Goal: Check status: Check status

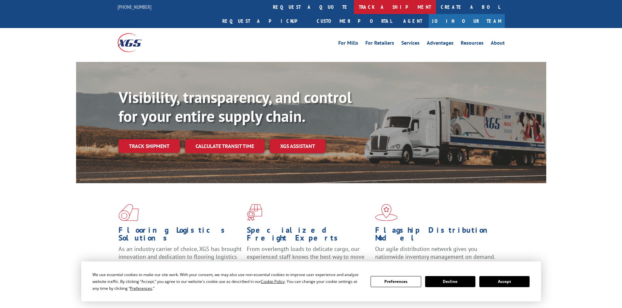
click at [354, 3] on link "track a shipment" at bounding box center [395, 7] width 82 height 14
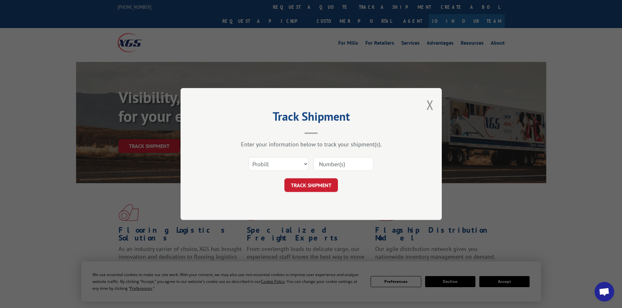
click at [339, 165] on input at bounding box center [343, 164] width 60 height 14
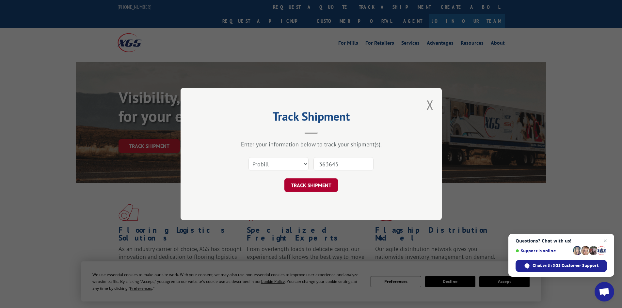
type input "363645"
click at [318, 183] on button "TRACK SHIPMENT" at bounding box center [311, 186] width 54 height 14
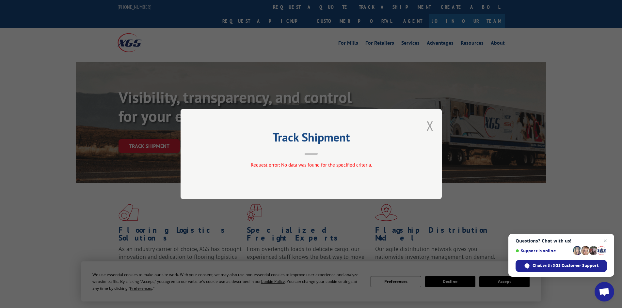
click at [429, 123] on button "Close modal" at bounding box center [429, 125] width 7 height 17
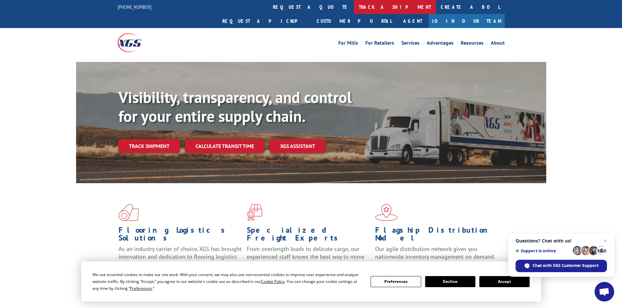
click at [354, 5] on link "track a shipment" at bounding box center [395, 7] width 82 height 14
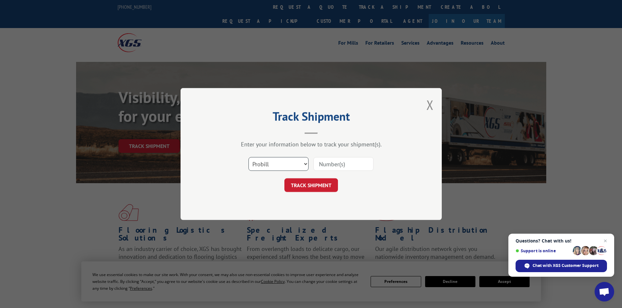
click at [304, 164] on select "Select category... Probill BOL PO" at bounding box center [278, 164] width 60 height 14
select select "bol"
click at [248, 157] on select "Select category... Probill BOL PO" at bounding box center [278, 164] width 60 height 14
drag, startPoint x: 329, startPoint y: 163, endPoint x: 331, endPoint y: 159, distance: 4.5
click at [329, 163] on input at bounding box center [343, 164] width 60 height 14
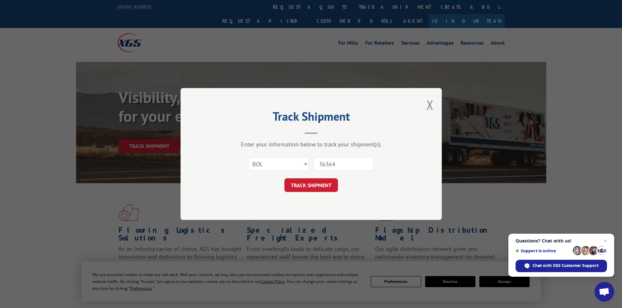
type input "363645"
click button "TRACK SHIPMENT" at bounding box center [311, 186] width 54 height 14
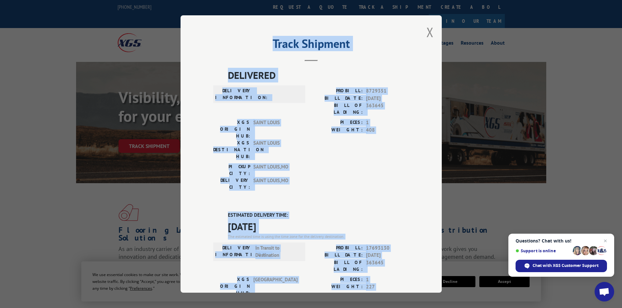
scroll to position [122, 0]
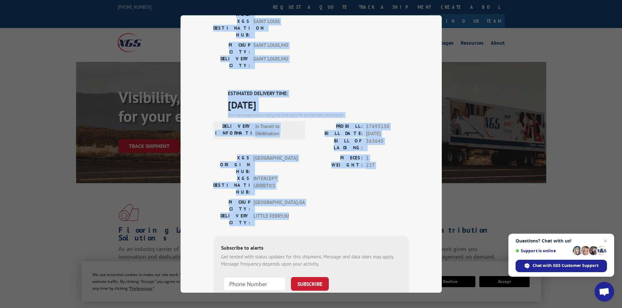
drag, startPoint x: 271, startPoint y: 41, endPoint x: 397, endPoint y: 146, distance: 164.1
click at [397, 146] on div "Track Shipment DELIVERED DELIVERY INFORMATION: PROBILL: 8729351 BILL DATE: [DAT…" at bounding box center [310, 154] width 261 height 278
copy div "Track Shipment DELIVERED DELIVERY INFORMATION: PROBILL: 8729351 BILL DATE: [DAT…"
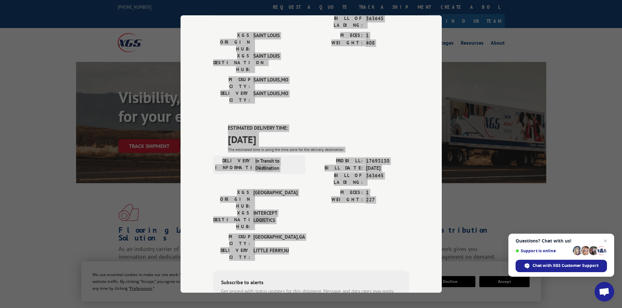
scroll to position [98, 0]
